Goal: Find specific page/section: Find specific page/section

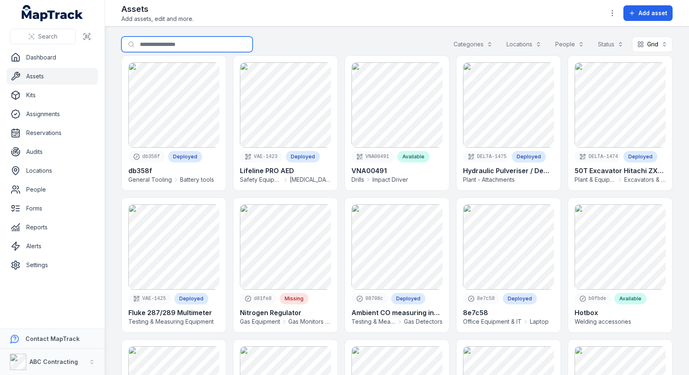
click at [196, 44] on input "Search for assets" at bounding box center [186, 45] width 131 height 16
type input "*******"
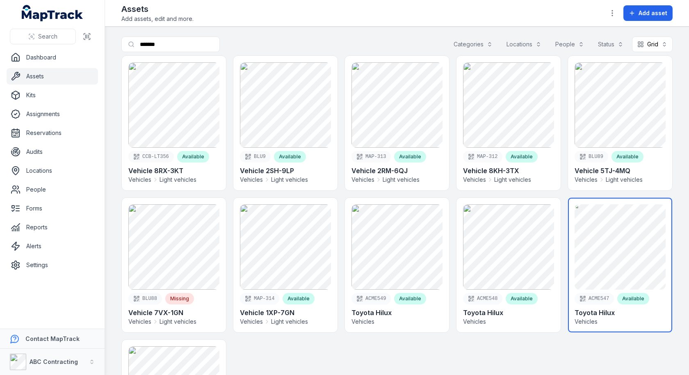
click at [629, 275] on link at bounding box center [620, 265] width 104 height 135
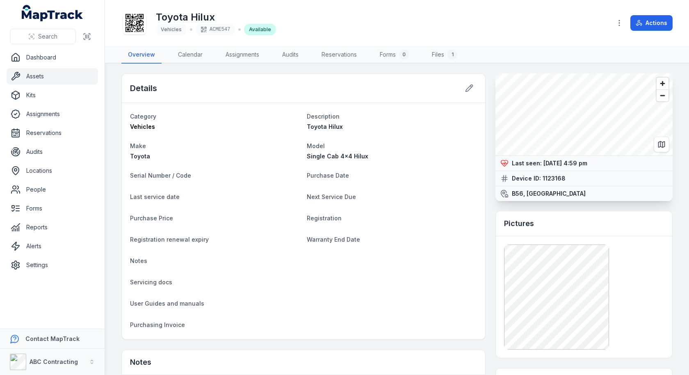
click at [135, 24] on icon at bounding box center [135, 23] width 18 height 18
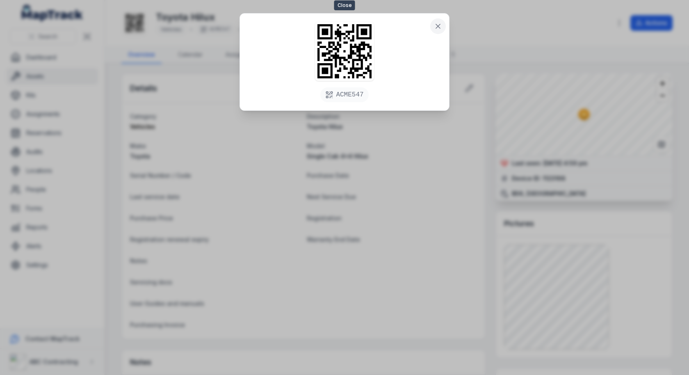
click at [439, 28] on icon at bounding box center [438, 26] width 8 height 8
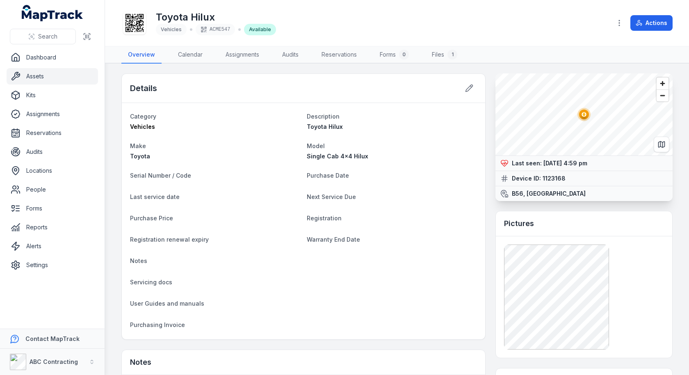
click at [420, 156] on div "Single Cab 4x4 Hilux" at bounding box center [392, 156] width 170 height 8
click at [203, 17] on h1 "Toyota Hilux" at bounding box center [216, 17] width 120 height 13
copy h1 "Toyota Hilux"
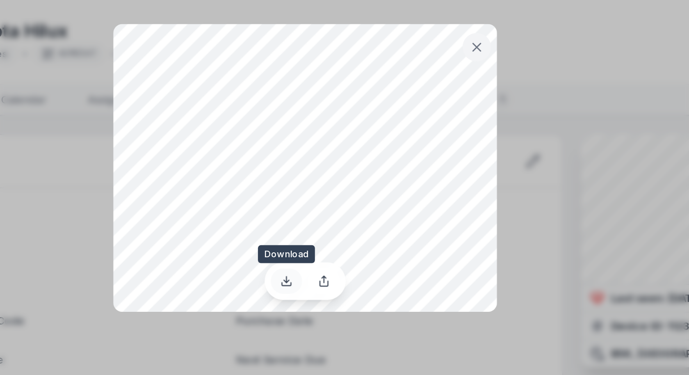
click at [334, 152] on icon at bounding box center [334, 154] width 7 height 7
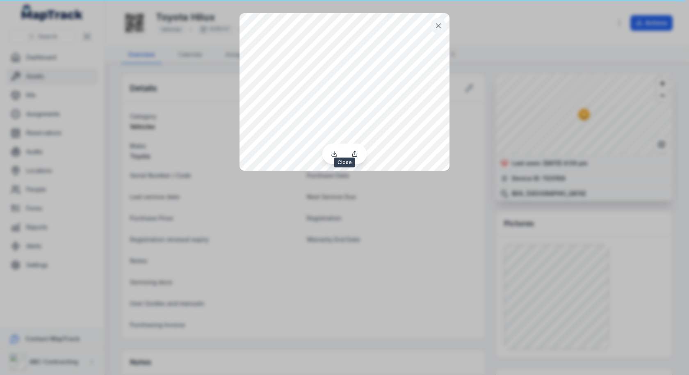
click at [432, 28] on button at bounding box center [439, 26] width 16 height 16
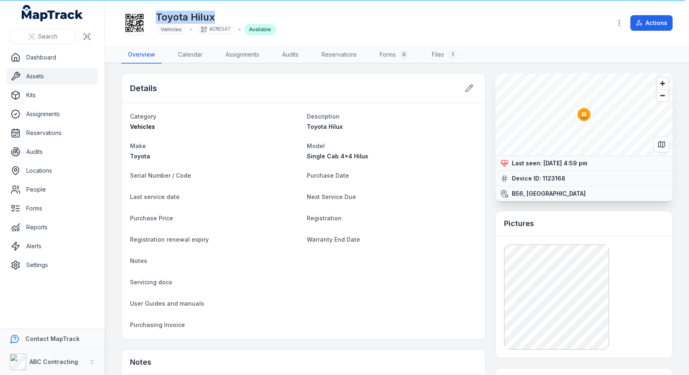
click at [23, 76] on link "Assets" at bounding box center [53, 76] width 92 height 16
